Goal: Complete application form: Complete application form

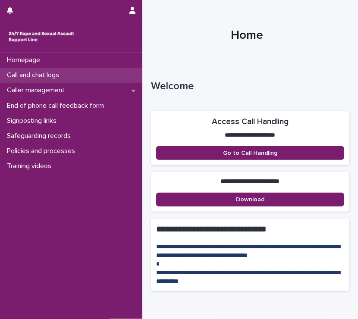
click at [34, 76] on p "Call and chat logs" at bounding box center [34, 75] width 62 height 8
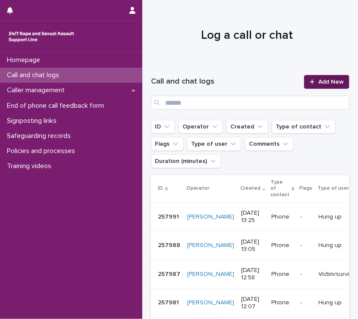
click at [309, 84] on icon at bounding box center [311, 82] width 5 height 6
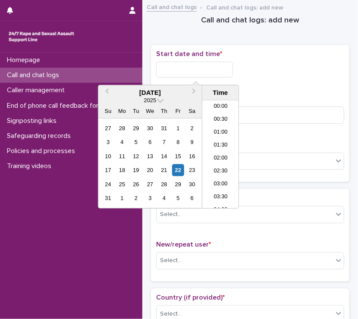
click at [168, 69] on input "text" at bounding box center [194, 70] width 77 height 16
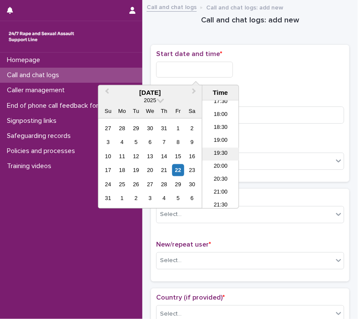
click at [221, 154] on li "19:30" at bounding box center [220, 154] width 37 height 13
click at [209, 67] on input "**********" at bounding box center [194, 70] width 77 height 16
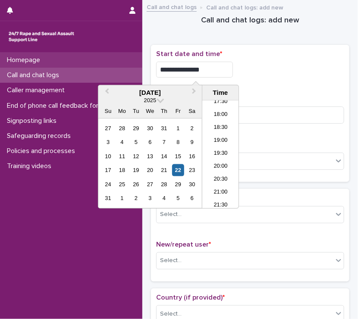
type input "**********"
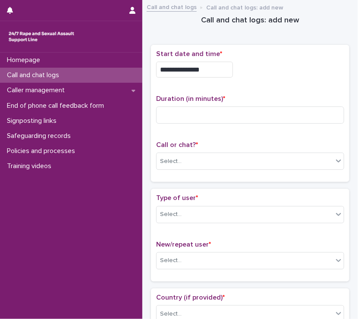
click at [272, 75] on div "**********" at bounding box center [250, 70] width 188 height 16
click at [174, 113] on input at bounding box center [250, 114] width 188 height 17
type input "**"
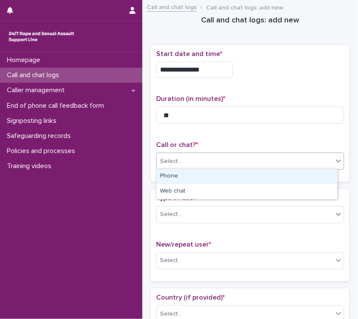
click at [176, 163] on div "Select..." at bounding box center [171, 161] width 22 height 9
click at [171, 179] on div "Phone" at bounding box center [246, 176] width 181 height 15
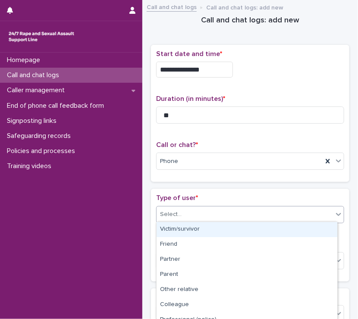
click at [168, 213] on div "Select..." at bounding box center [171, 214] width 22 height 9
click at [171, 227] on div "Victim/survivor" at bounding box center [246, 229] width 181 height 15
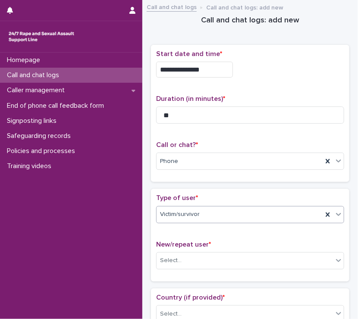
scroll to position [40, 0]
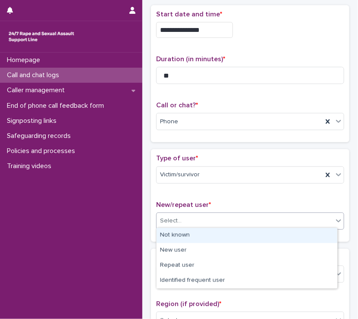
click at [171, 223] on div "Select..." at bounding box center [171, 220] width 22 height 9
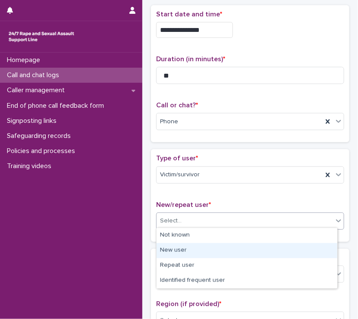
click at [171, 247] on div "New user" at bounding box center [246, 250] width 181 height 15
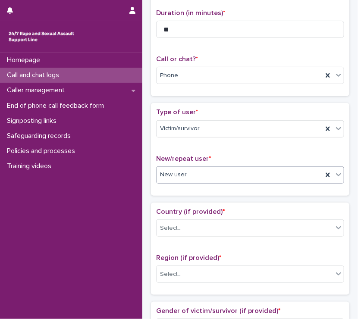
scroll to position [87, 0]
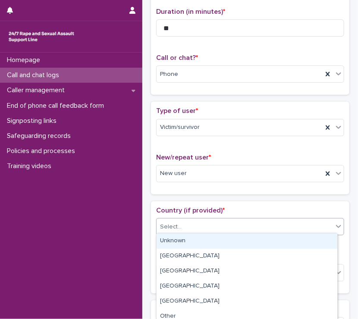
click at [176, 222] on div "Select..." at bounding box center [171, 226] width 22 height 9
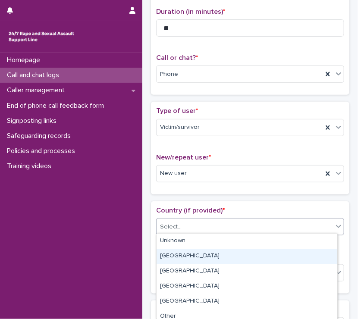
click at [170, 256] on div "[GEOGRAPHIC_DATA]" at bounding box center [246, 256] width 181 height 15
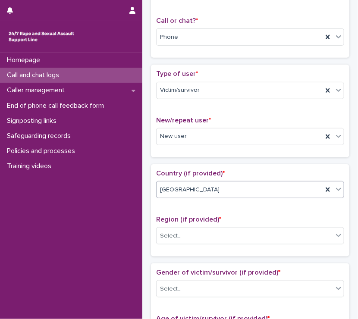
scroll to position [125, 0]
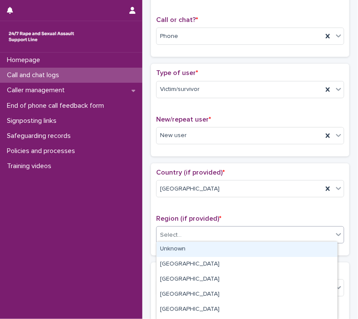
click at [171, 232] on div "Select..." at bounding box center [171, 235] width 22 height 9
click at [169, 250] on div "Unknown" at bounding box center [246, 249] width 181 height 15
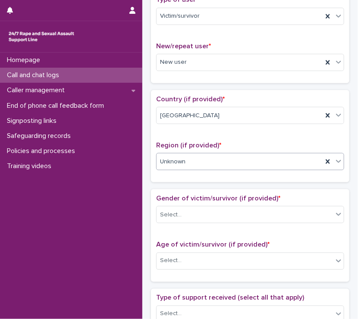
scroll to position [199, 0]
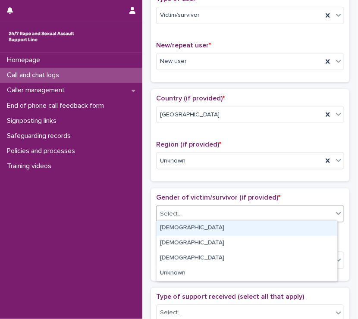
click at [168, 212] on div "Select..." at bounding box center [171, 213] width 22 height 9
click at [165, 231] on div "[DEMOGRAPHIC_DATA]" at bounding box center [246, 228] width 181 height 15
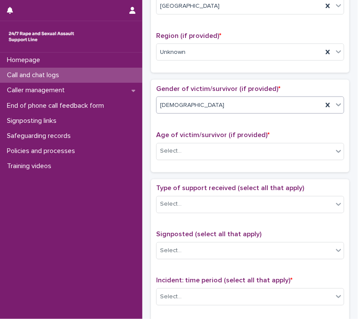
scroll to position [313, 0]
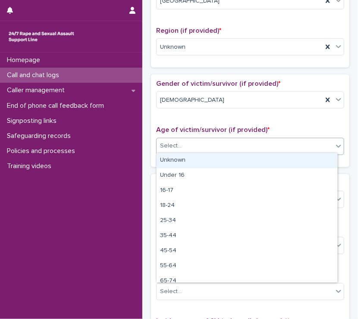
click at [180, 150] on div "Select..." at bounding box center [244, 146] width 176 height 14
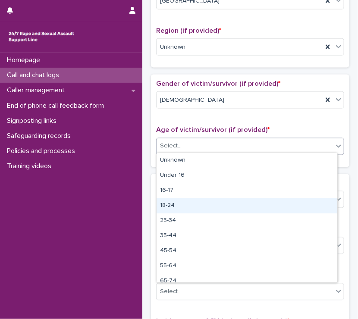
click at [165, 207] on div "18-24" at bounding box center [246, 205] width 181 height 15
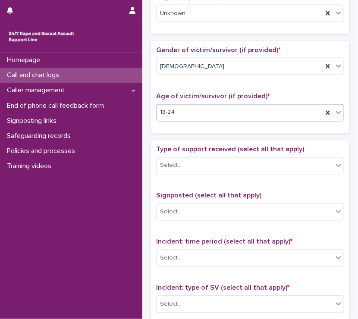
scroll to position [348, 0]
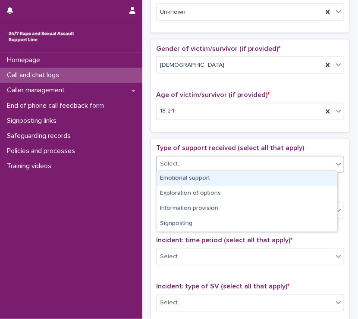
click at [182, 163] on input "text" at bounding box center [182, 164] width 1 height 8
click at [179, 180] on div "Emotional support" at bounding box center [246, 178] width 181 height 15
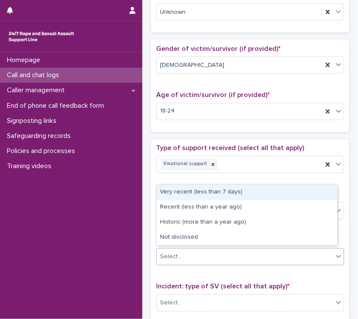
click at [165, 256] on div "Select..." at bounding box center [171, 257] width 22 height 9
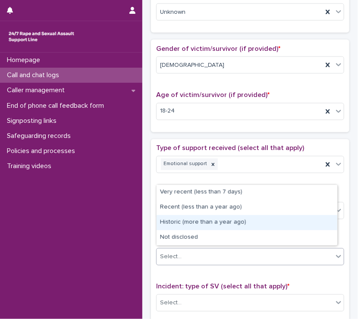
click at [162, 224] on div "Historic (more than a year ago)" at bounding box center [246, 222] width 181 height 15
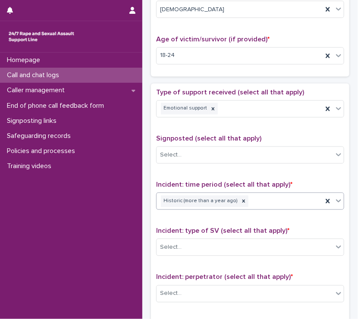
scroll to position [410, 0]
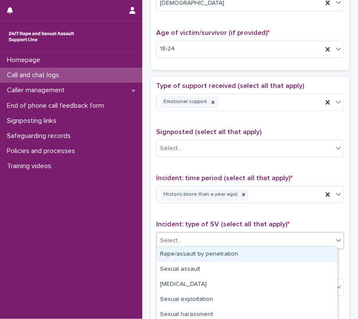
click at [162, 241] on div "Select..." at bounding box center [171, 241] width 22 height 9
click at [164, 255] on div "Rape/assault by penetration" at bounding box center [246, 254] width 181 height 15
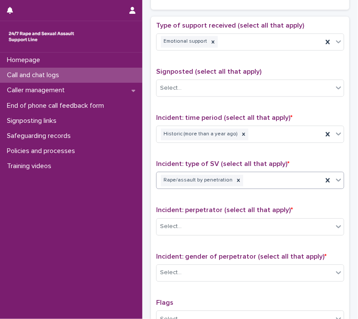
scroll to position [471, 0]
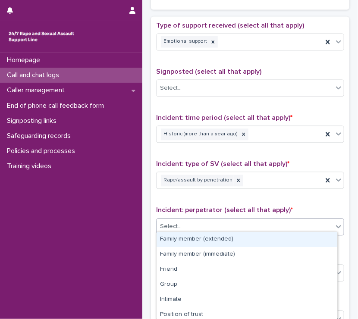
click at [167, 224] on div "Select..." at bounding box center [171, 226] width 22 height 9
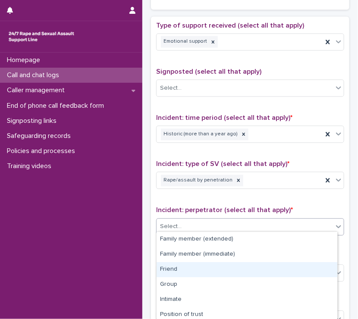
click at [167, 266] on div "Friend" at bounding box center [246, 269] width 181 height 15
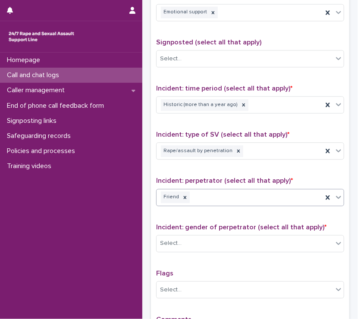
scroll to position [513, 0]
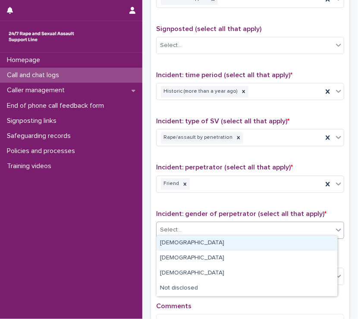
click at [175, 228] on div "Select..." at bounding box center [171, 229] width 22 height 9
click at [171, 245] on div "[DEMOGRAPHIC_DATA]" at bounding box center [246, 243] width 181 height 15
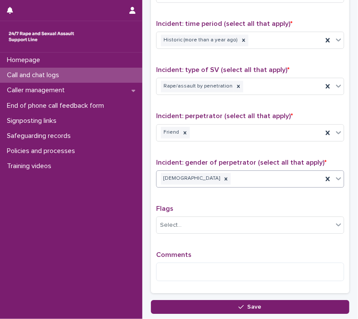
scroll to position [571, 0]
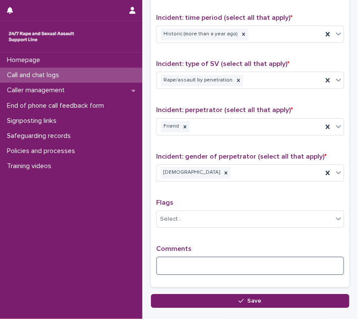
click at [173, 257] on textarea at bounding box center [250, 265] width 188 height 19
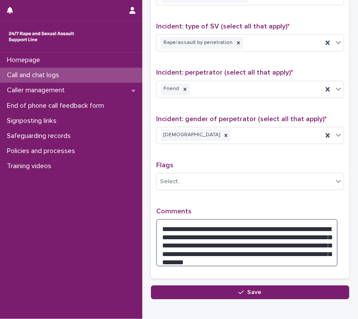
scroll to position [608, 0]
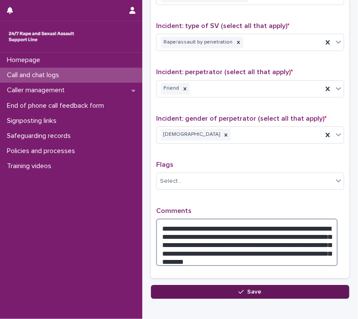
type textarea "**********"
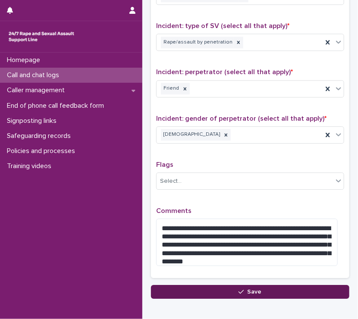
click at [198, 291] on button "Save" at bounding box center [250, 292] width 198 height 14
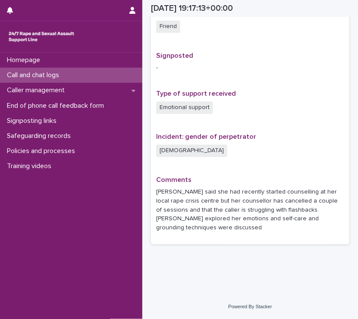
scroll to position [509, 0]
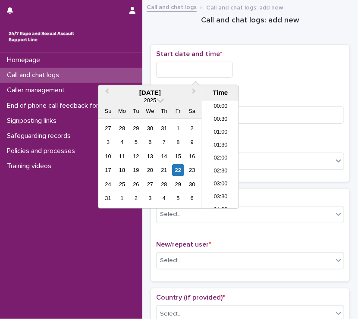
click at [159, 69] on input "text" at bounding box center [194, 70] width 77 height 16
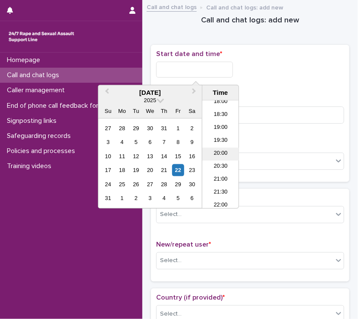
click at [219, 153] on li "20:00" at bounding box center [220, 154] width 37 height 13
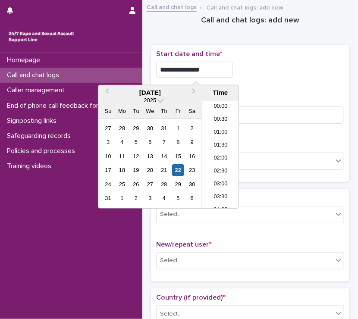
click at [210, 69] on input "**********" at bounding box center [194, 70] width 77 height 16
type input "**********"
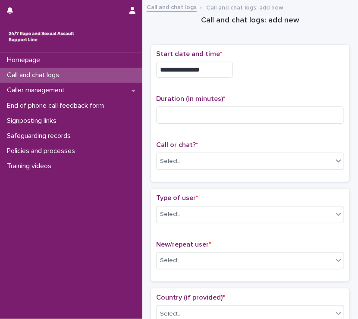
drag, startPoint x: 252, startPoint y: 72, endPoint x: 250, endPoint y: 55, distance: 16.9
click at [250, 55] on p "Start date and time *" at bounding box center [250, 54] width 188 height 8
